Goal: Task Accomplishment & Management: Use online tool/utility

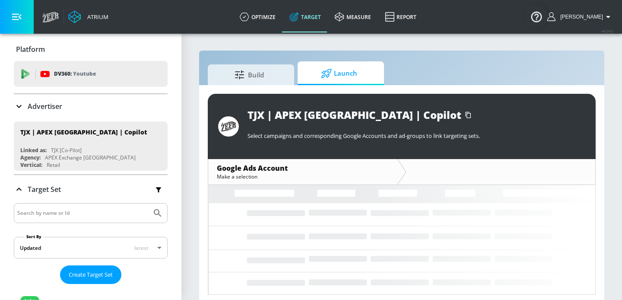
click at [63, 209] on input "Search by name or Id" at bounding box center [82, 212] width 131 height 11
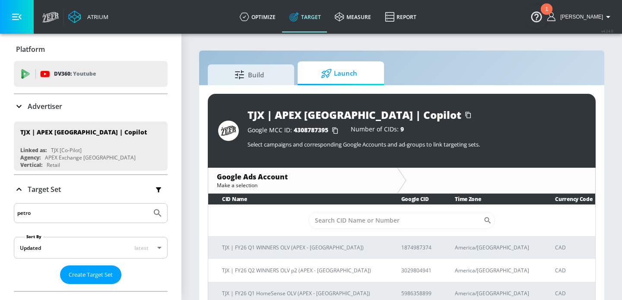
type input "petro"
click at [148, 203] on button "Submit Search" at bounding box center [157, 212] width 19 height 19
click at [62, 104] on p "Advertiser" at bounding box center [45, 105] width 35 height 9
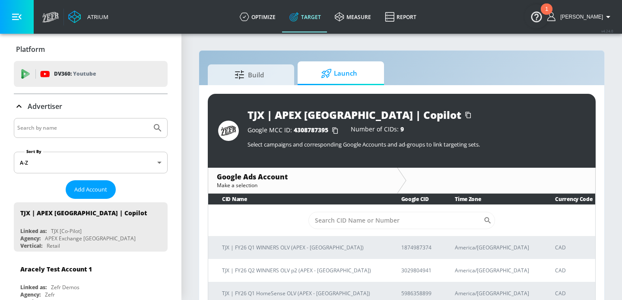
click at [62, 127] on input "Search by name" at bounding box center [82, 127] width 131 height 11
type input "petro"
click at [148, 118] on button "Submit Search" at bounding box center [157, 127] width 19 height 19
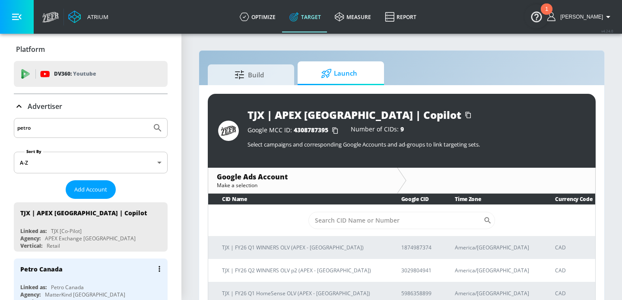
click at [61, 268] on div "Petro Canada" at bounding box center [41, 269] width 42 height 8
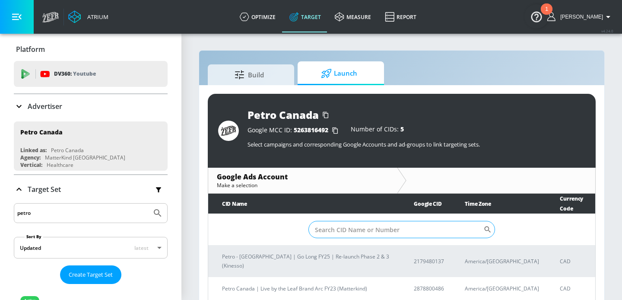
click at [385, 221] on input "Sort By" at bounding box center [395, 229] width 175 height 17
paste input "6510459248"
type input "6510459248"
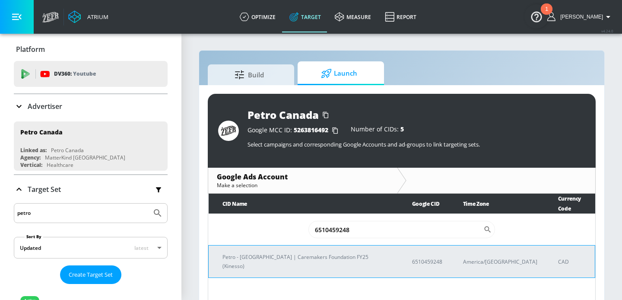
click at [281, 252] on p "Petro - [GEOGRAPHIC_DATA] | Caremakers Foundation FY25 (Kinesso)" at bounding box center [306, 261] width 169 height 18
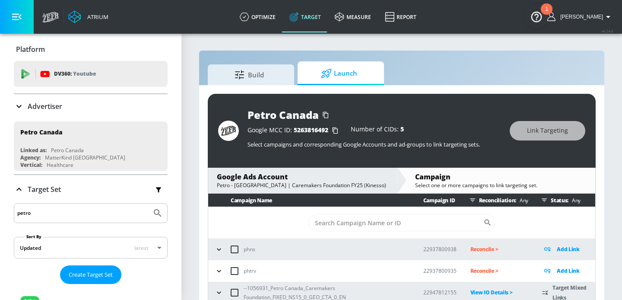
scroll to position [65, 0]
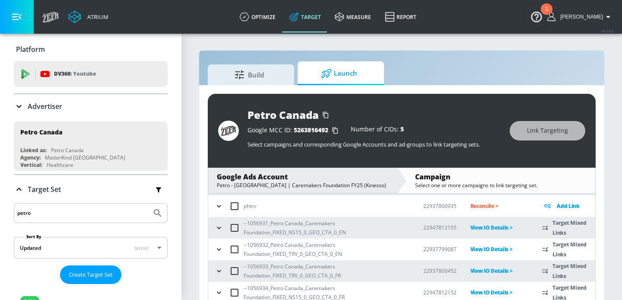
click at [215, 228] on icon "button" at bounding box center [219, 227] width 9 height 9
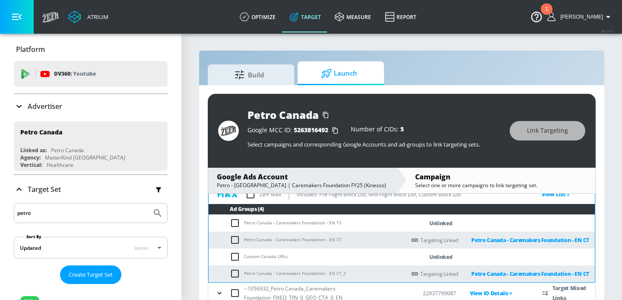
scroll to position [119, 0]
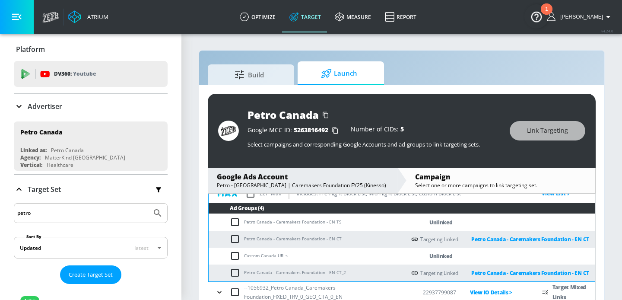
click at [281, 224] on td "Petro Canada - Caremakers Foundation - EN TS" at bounding box center [306, 222] width 197 height 17
click at [281, 220] on td "Petro Canada - Caremakers Foundation - EN TS" at bounding box center [306, 222] width 197 height 17
copy td "Petro Canada - Caremakers Foundation - EN TS"
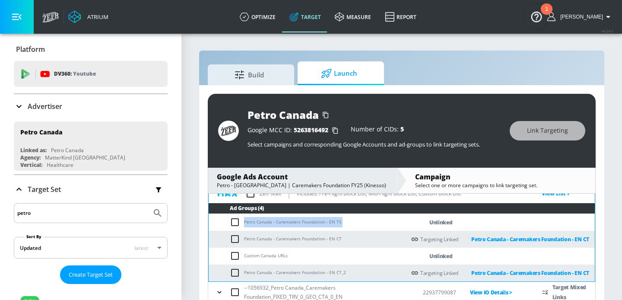
click at [233, 225] on input "checkbox" at bounding box center [237, 222] width 14 height 10
checkbox input "true"
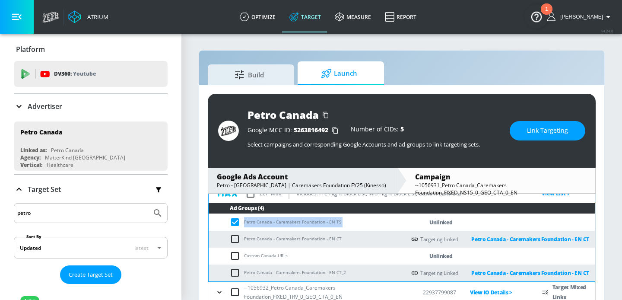
click at [541, 132] on span "Link Targeting" at bounding box center [547, 130] width 41 height 11
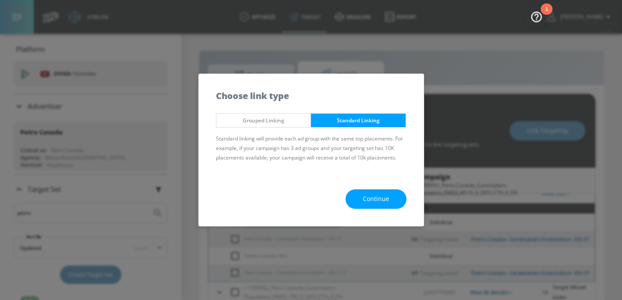
click at [359, 196] on button "Continue" at bounding box center [375, 198] width 61 height 19
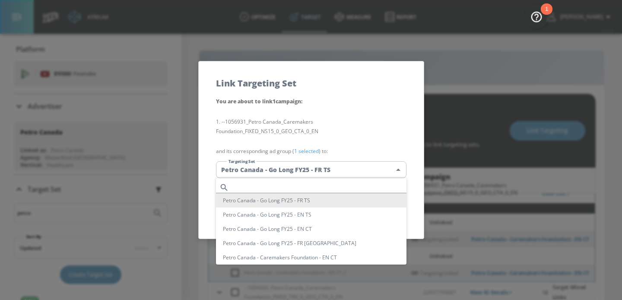
click at [327, 174] on body "Atrium optimize Target measure Report optimize Target measure Report v 4.24.0 […" at bounding box center [311, 156] width 622 height 312
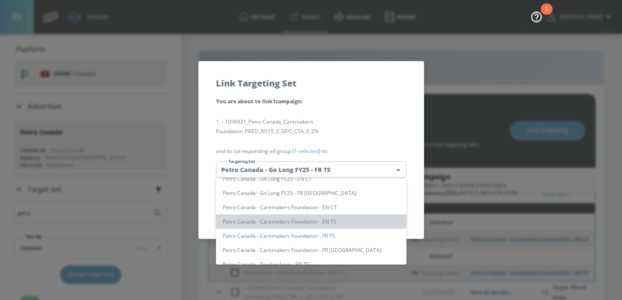
click at [284, 223] on li "Petro Canada - Caremakers Foundation - EN TS" at bounding box center [311, 221] width 190 height 14
type input "5a4780b9-9b23-4441-936b-9ffc44002fc2"
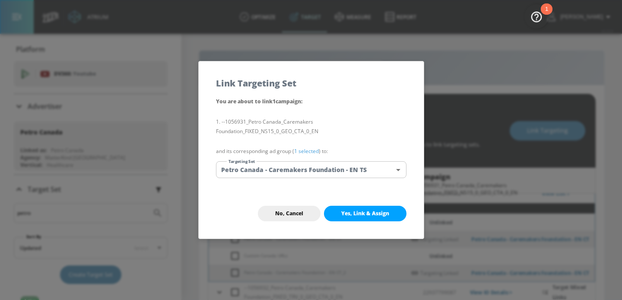
scroll to position [517, 0]
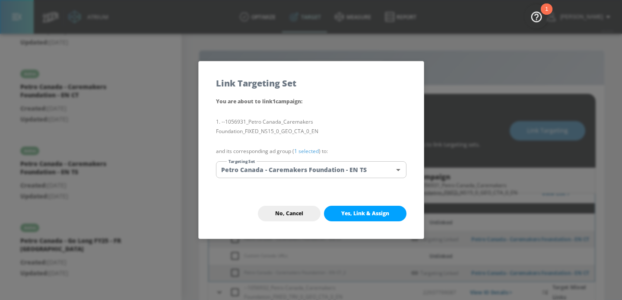
click at [384, 221] on button "Yes, Link & Assign" at bounding box center [365, 213] width 82 height 16
checkbox input "false"
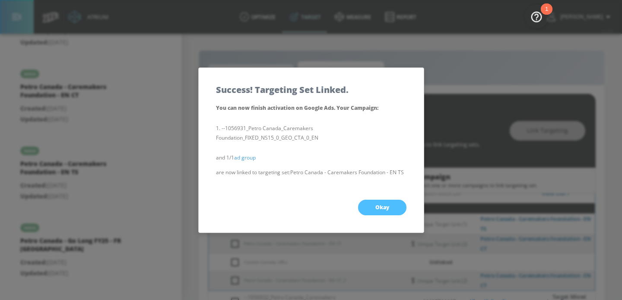
click at [383, 207] on span "Okay" at bounding box center [382, 207] width 14 height 7
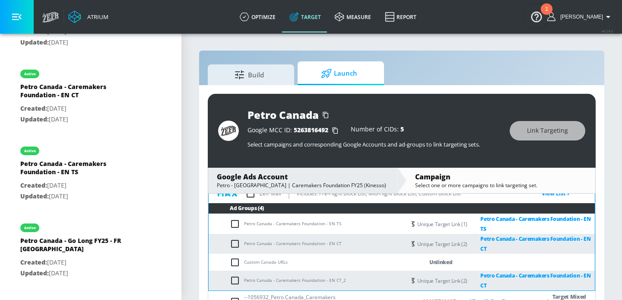
click at [199, 182] on div "Build Launch Petro Canada Google MCC ID: 5263816492 Number of CIDs: 5 Select ca…" at bounding box center [402, 181] width 406 height 262
